Goal: Task Accomplishment & Management: Manage account settings

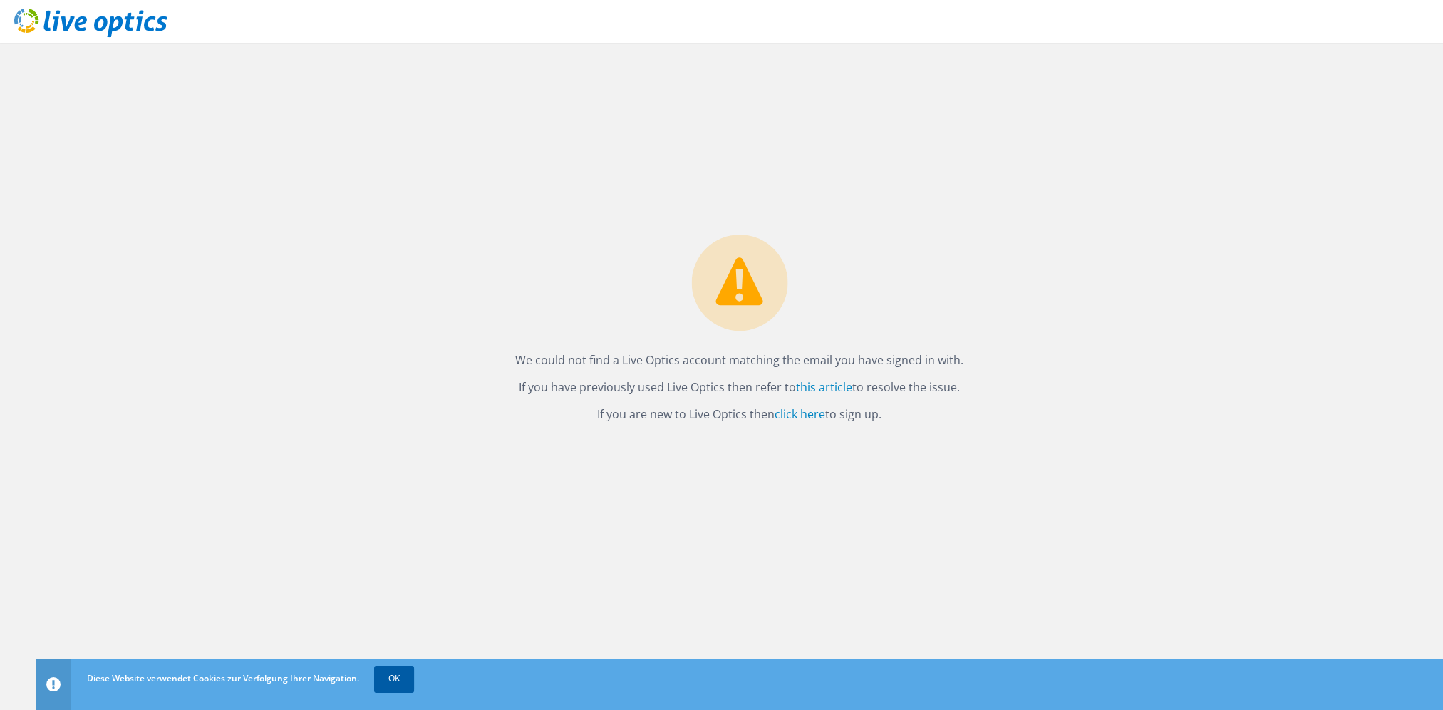
click at [409, 674] on link "OK" at bounding box center [394, 679] width 40 height 26
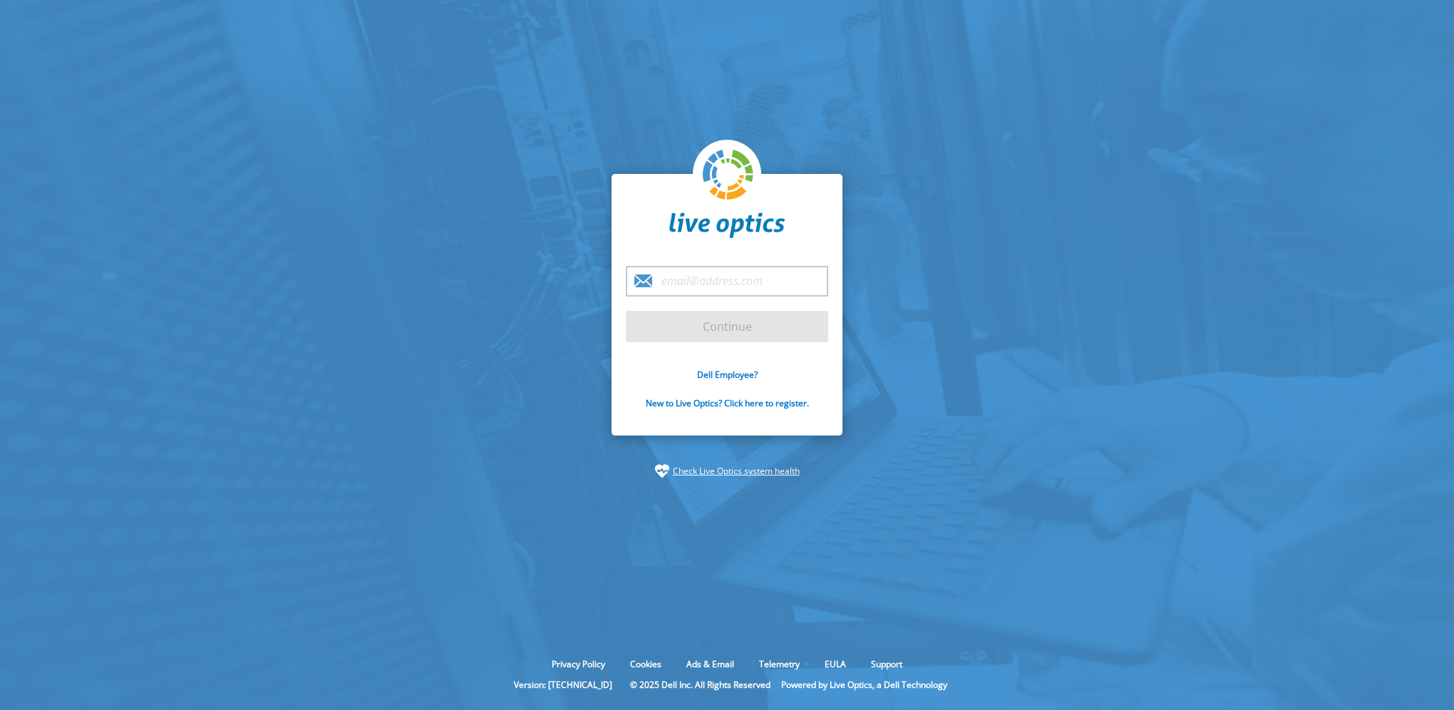
click at [708, 282] on input "email" at bounding box center [727, 281] width 202 height 31
click at [800, 709] on com-1password-button at bounding box center [727, 710] width 1454 height 0
click at [680, 289] on input "email" at bounding box center [727, 281] width 202 height 31
type input "tech@quarter-master.com"
click at [626, 311] on input "Continue" at bounding box center [727, 326] width 202 height 31
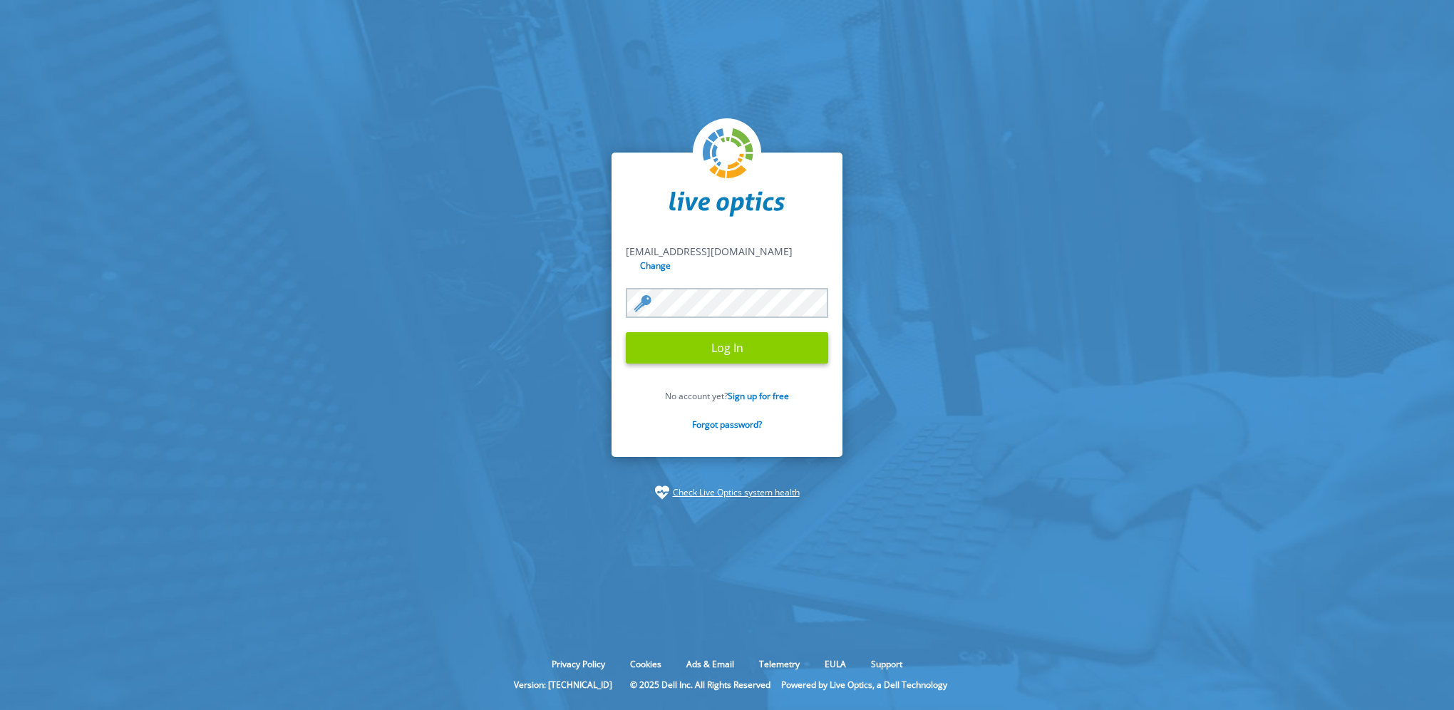
click at [694, 336] on input "Log In" at bounding box center [727, 347] width 202 height 31
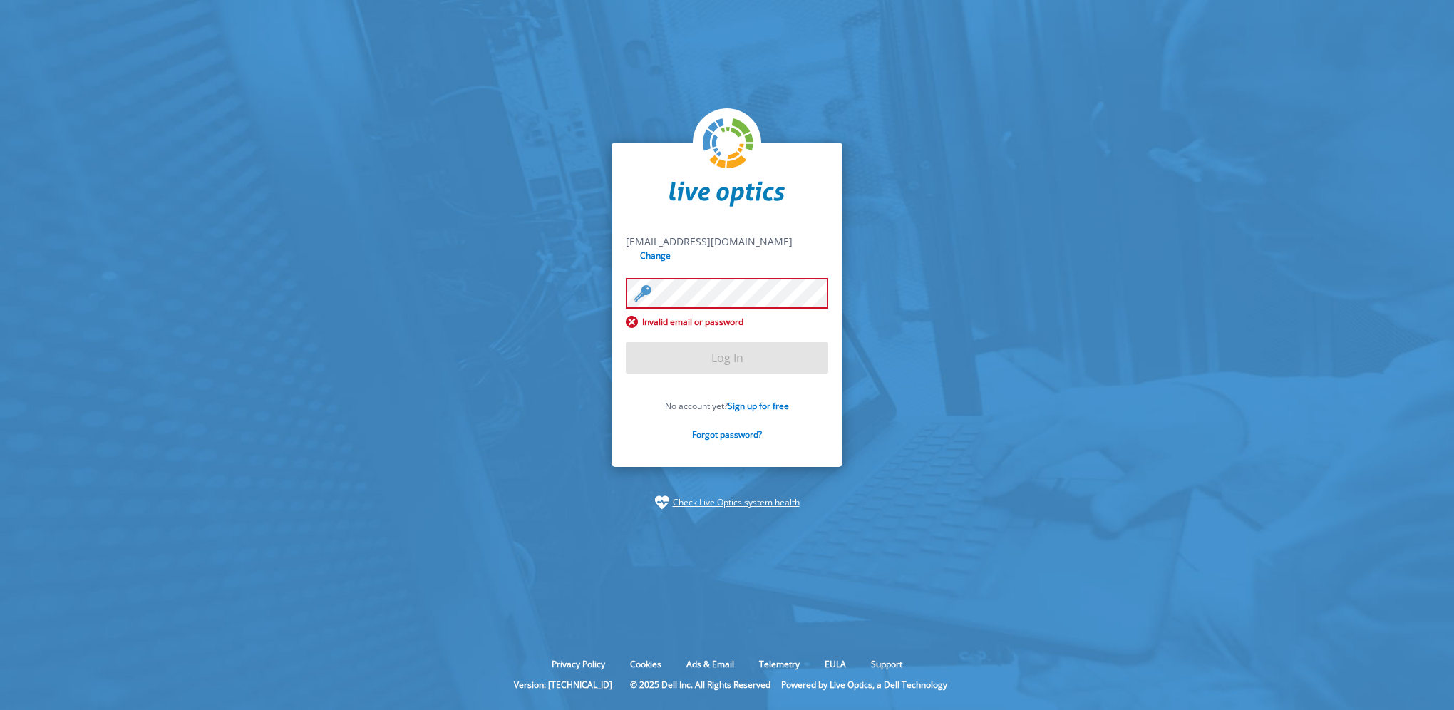
click at [742, 329] on form "tech@quarter-master.com tech@quarter-master.com Change Invalid email or passwor…" at bounding box center [727, 346] width 202 height 222
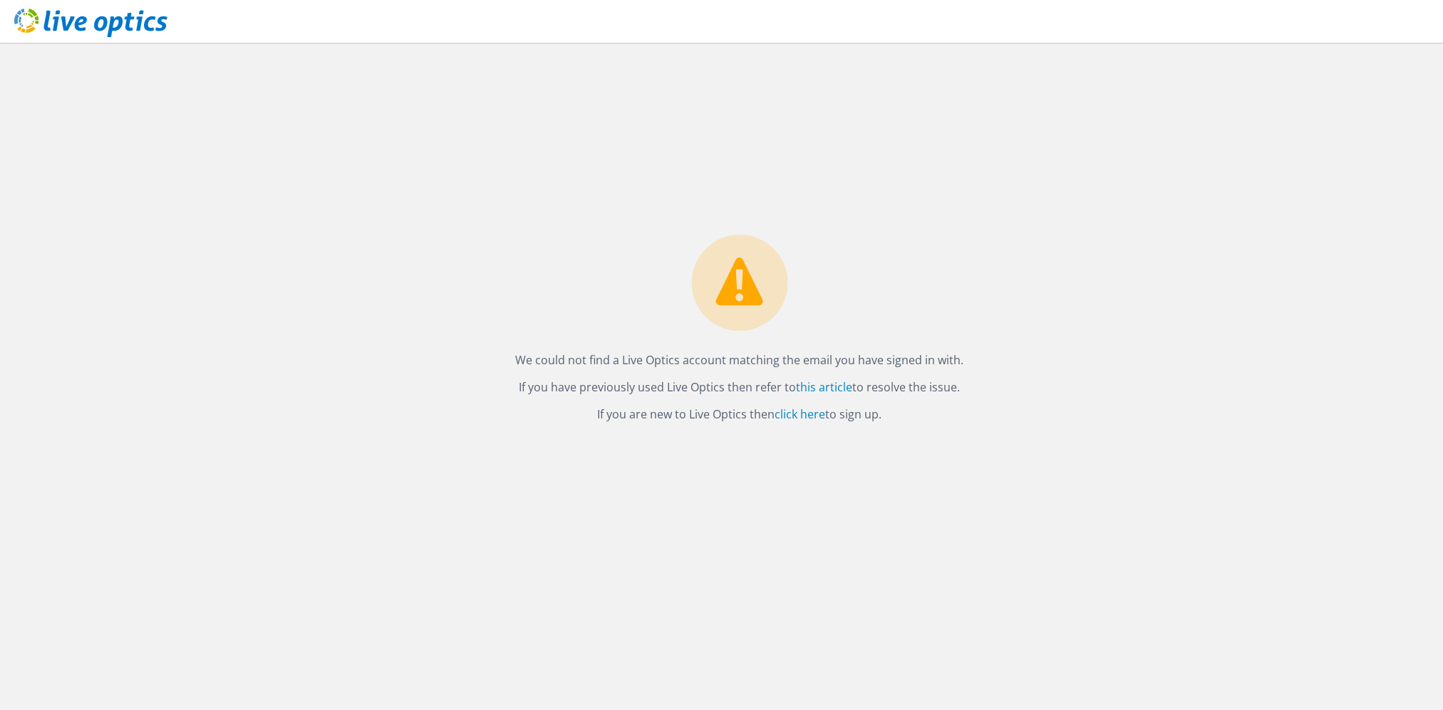
click at [78, 20] on use at bounding box center [90, 23] width 153 height 29
